Goal: Information Seeking & Learning: Understand process/instructions

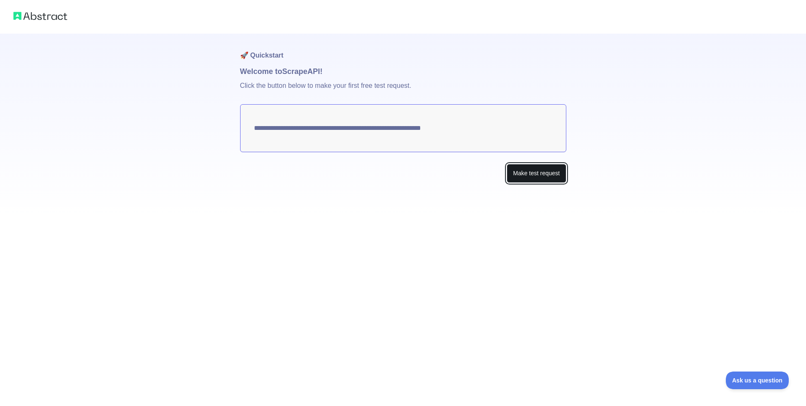
click at [514, 166] on button "Make test request" at bounding box center [536, 173] width 59 height 19
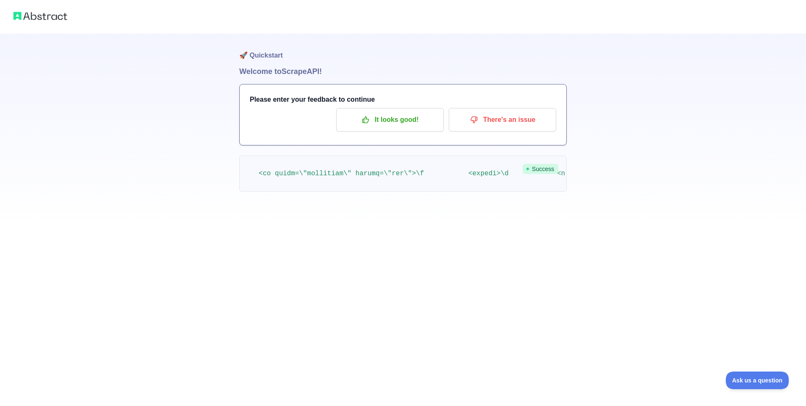
scroll to position [0, 10359]
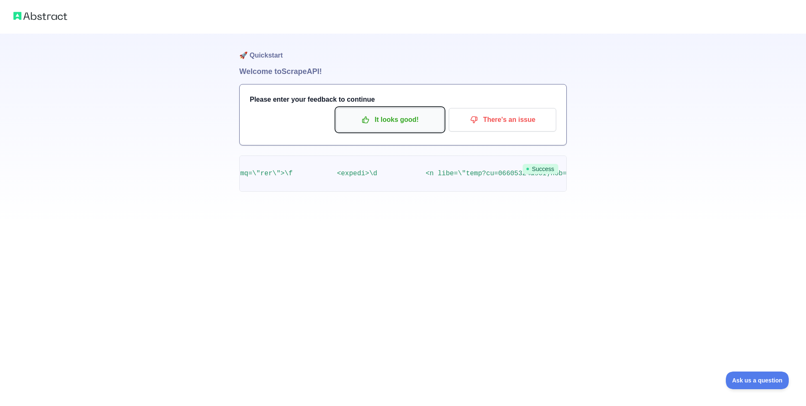
click at [385, 124] on p "It looks good!" at bounding box center [390, 120] width 95 height 14
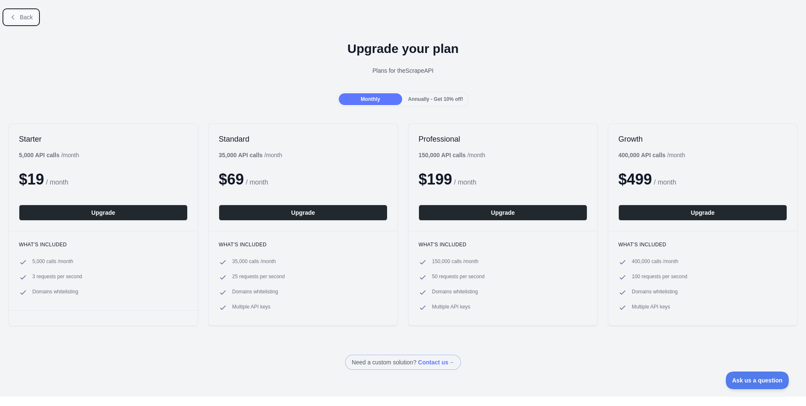
click at [21, 12] on button "Back" at bounding box center [21, 17] width 34 height 14
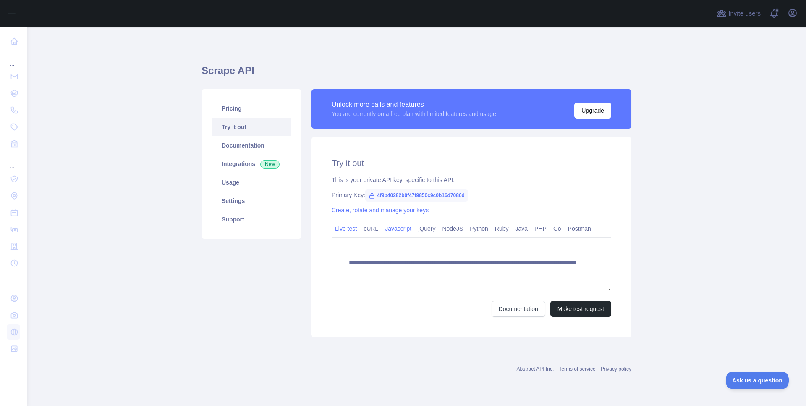
click at [386, 226] on link "Javascript" at bounding box center [398, 228] width 33 height 13
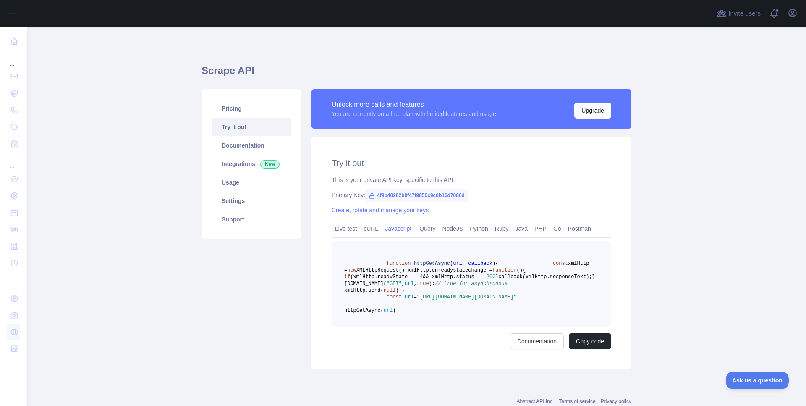
drag, startPoint x: 413, startPoint y: 316, endPoint x: 184, endPoint y: 207, distance: 253.5
click at [184, 207] on main "Scrape API Pricing Try it out Documentation Integrations New Usage Settings Sup…" at bounding box center [416, 216] width 779 height 379
click at [372, 230] on link "cURL" at bounding box center [370, 228] width 21 height 13
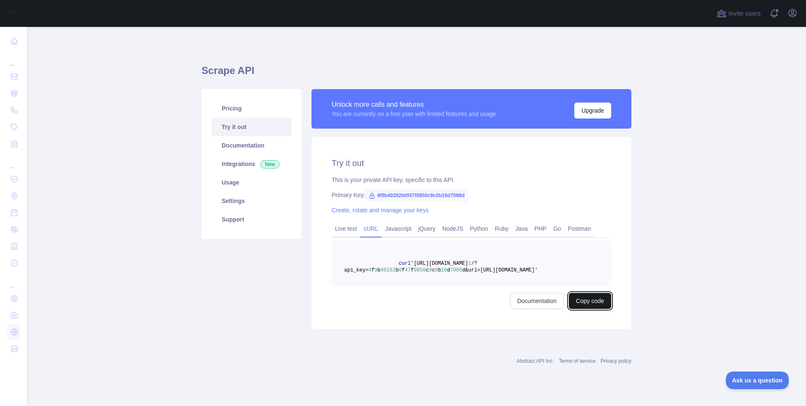
click at [594, 297] on button "Copy code" at bounding box center [590, 301] width 42 height 16
click at [228, 110] on link "Pricing" at bounding box center [252, 108] width 80 height 18
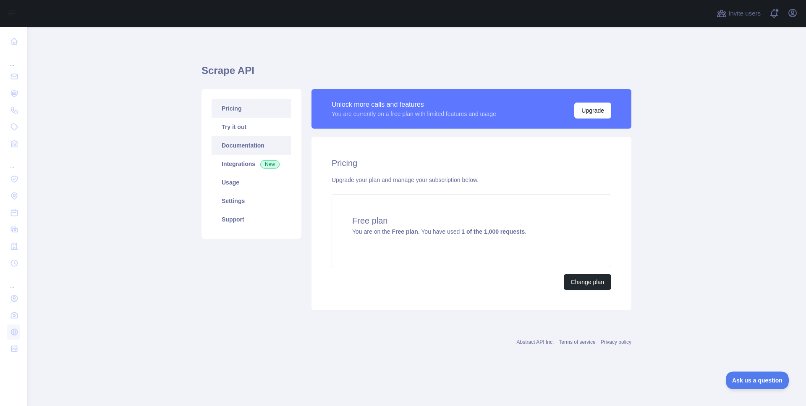
click at [252, 145] on link "Documentation" at bounding box center [252, 145] width 80 height 18
